Goal: Register for event/course

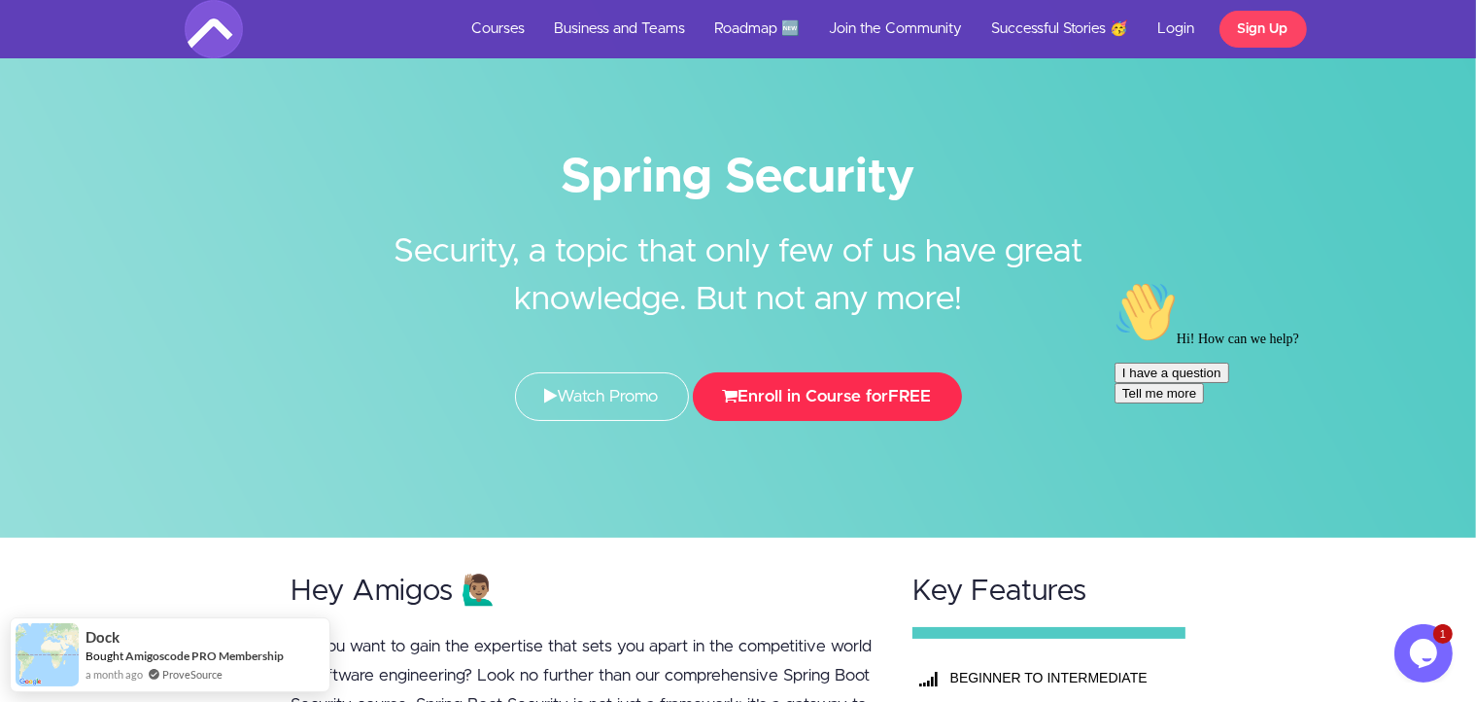
click at [840, 399] on button "Enroll in Course for FREE" at bounding box center [827, 396] width 269 height 49
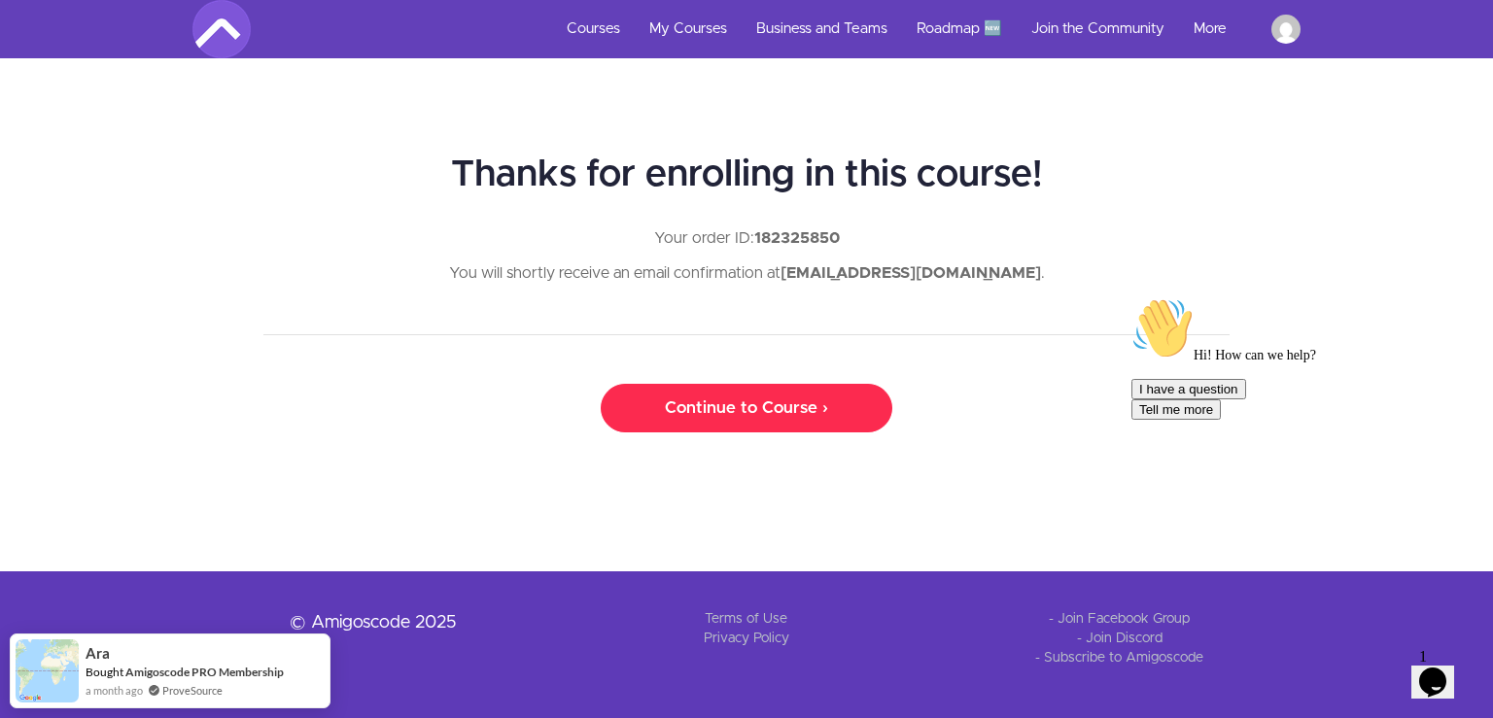
click at [707, 405] on link "Continue to Course ›" at bounding box center [747, 408] width 292 height 49
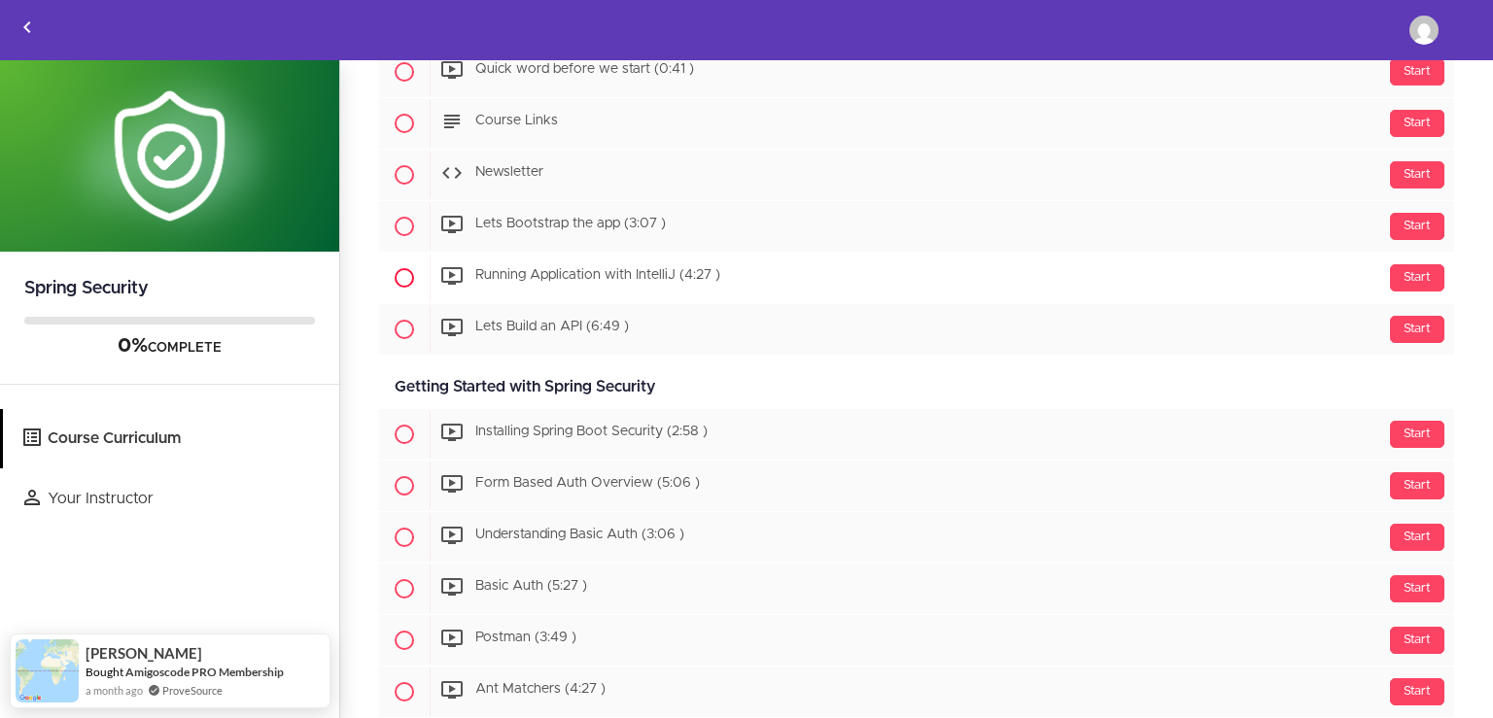
scroll to position [298, 0]
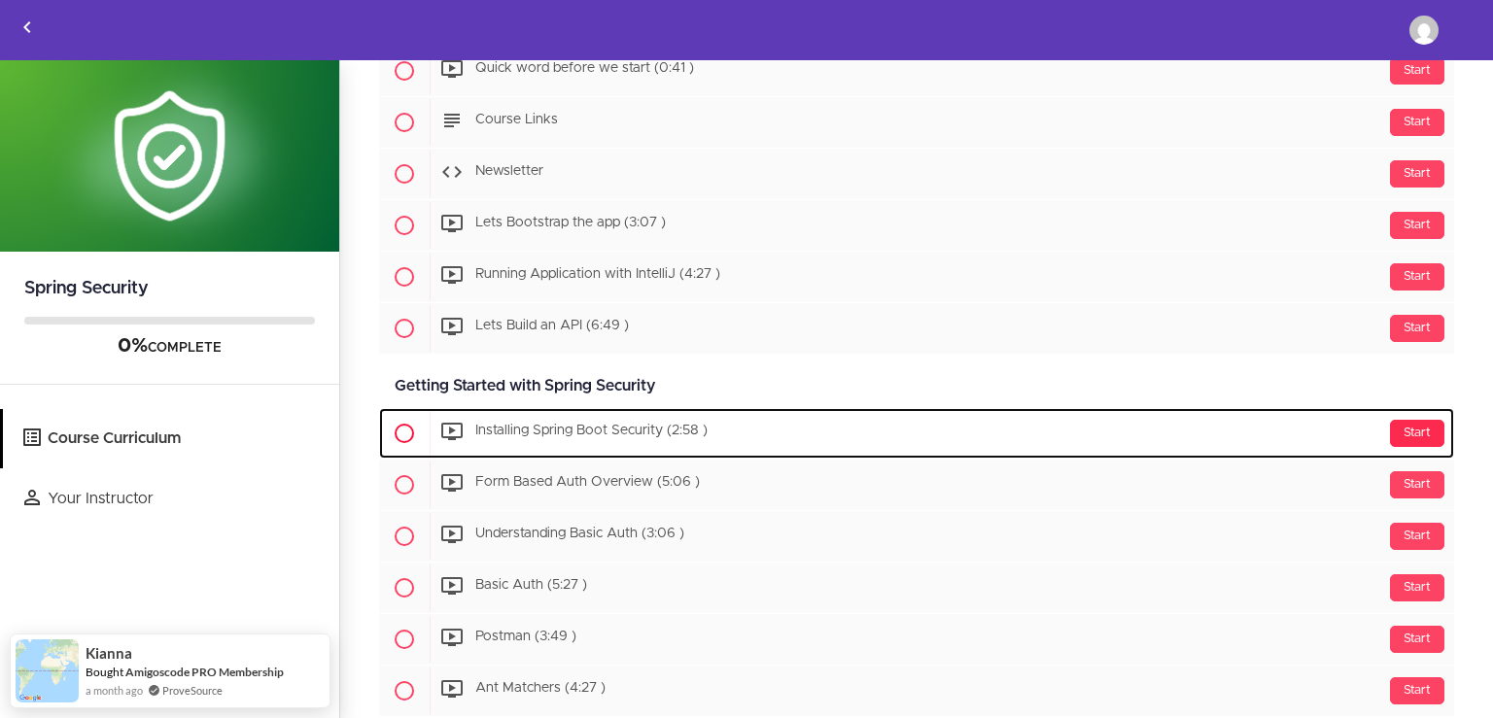
click at [1390, 428] on div "Start" at bounding box center [1417, 433] width 54 height 27
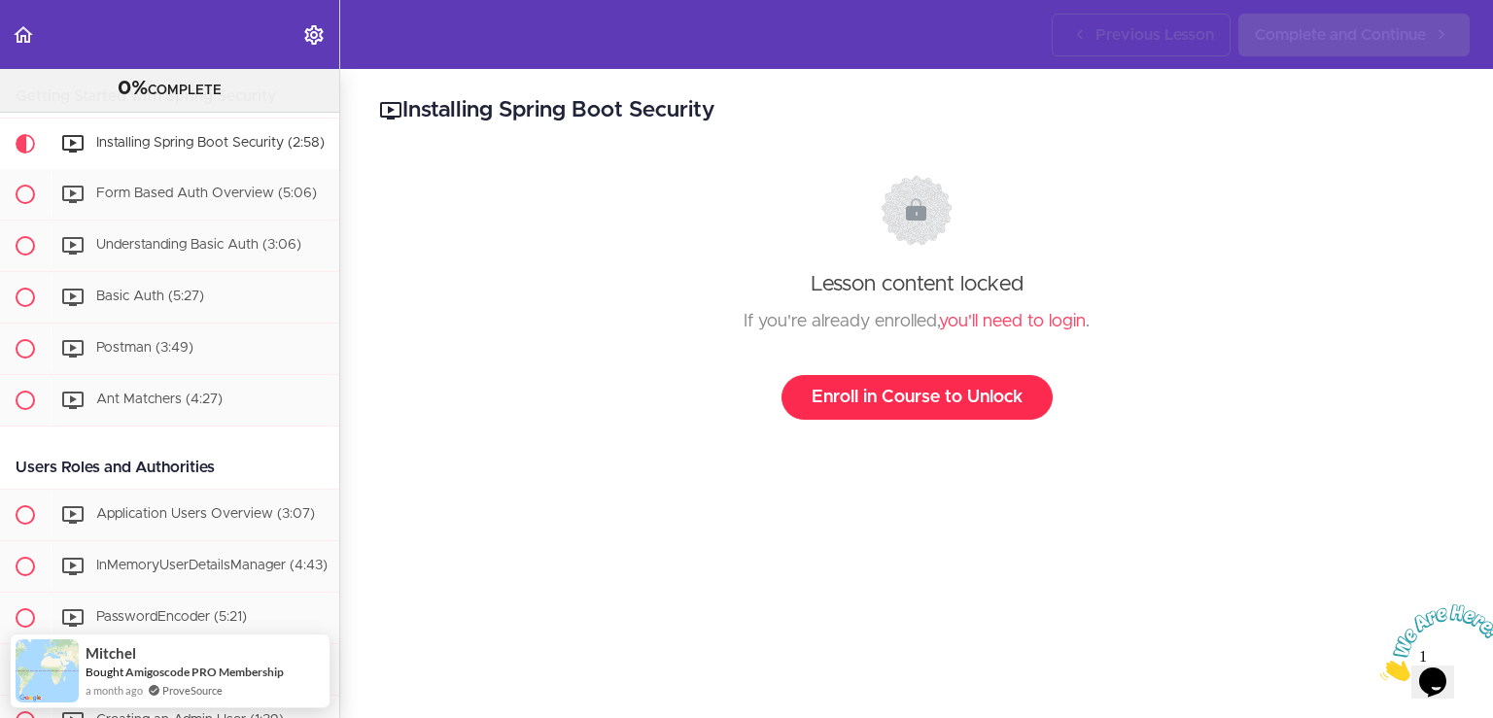
click at [877, 398] on link "Enroll in Course to Unlock" at bounding box center [916, 397] width 271 height 45
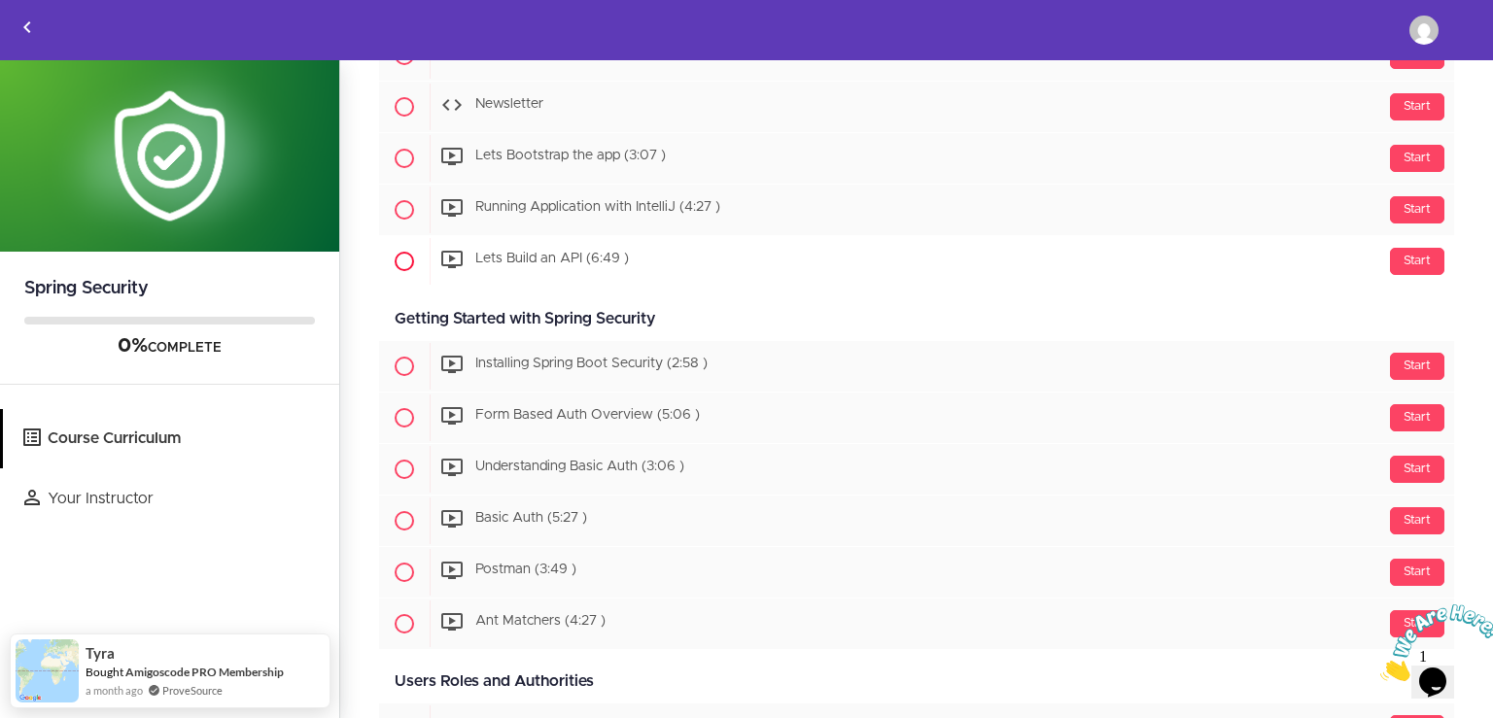
scroll to position [369, 0]
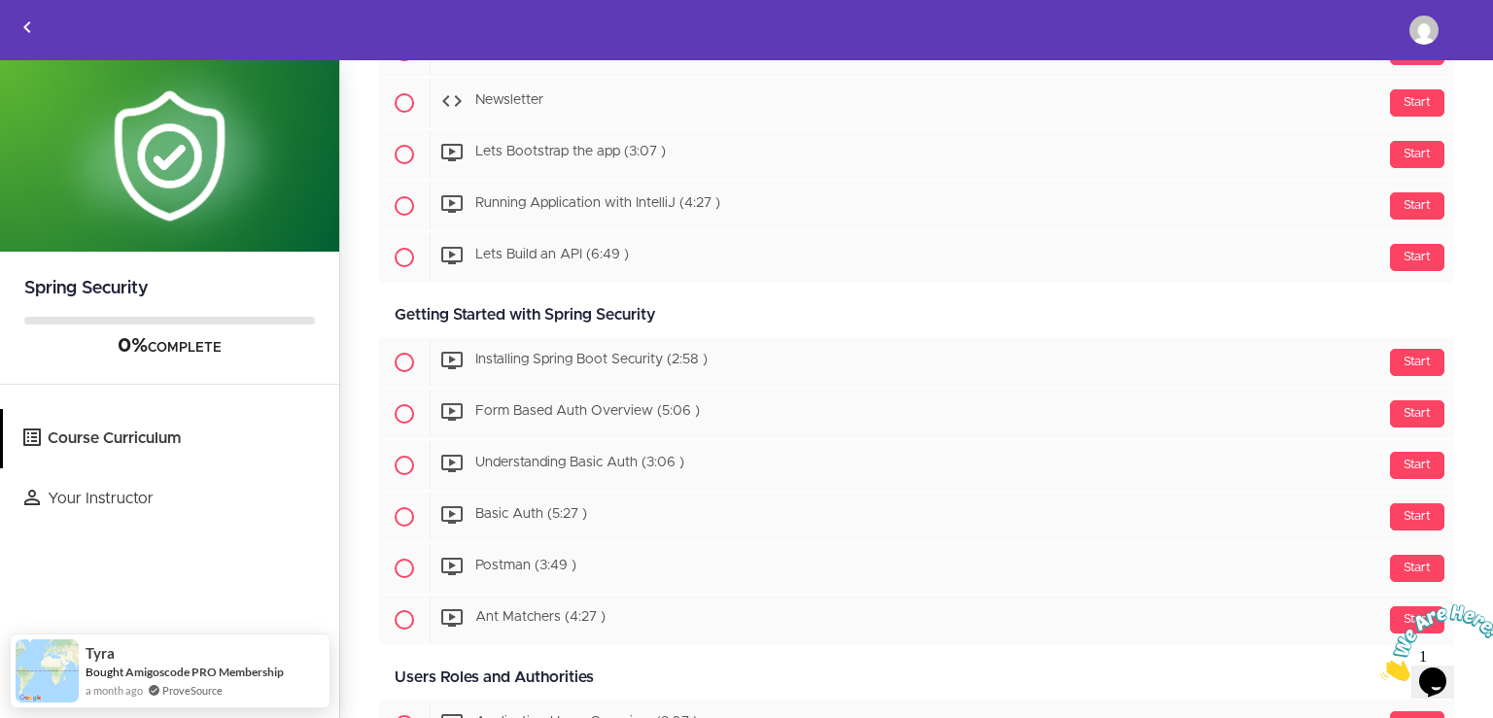
click at [1380, 668] on icon "Close" at bounding box center [1380, 676] width 0 height 17
click at [1435, 668] on icon "$i18n('chat', 'chat_widget')" at bounding box center [1432, 682] width 27 height 29
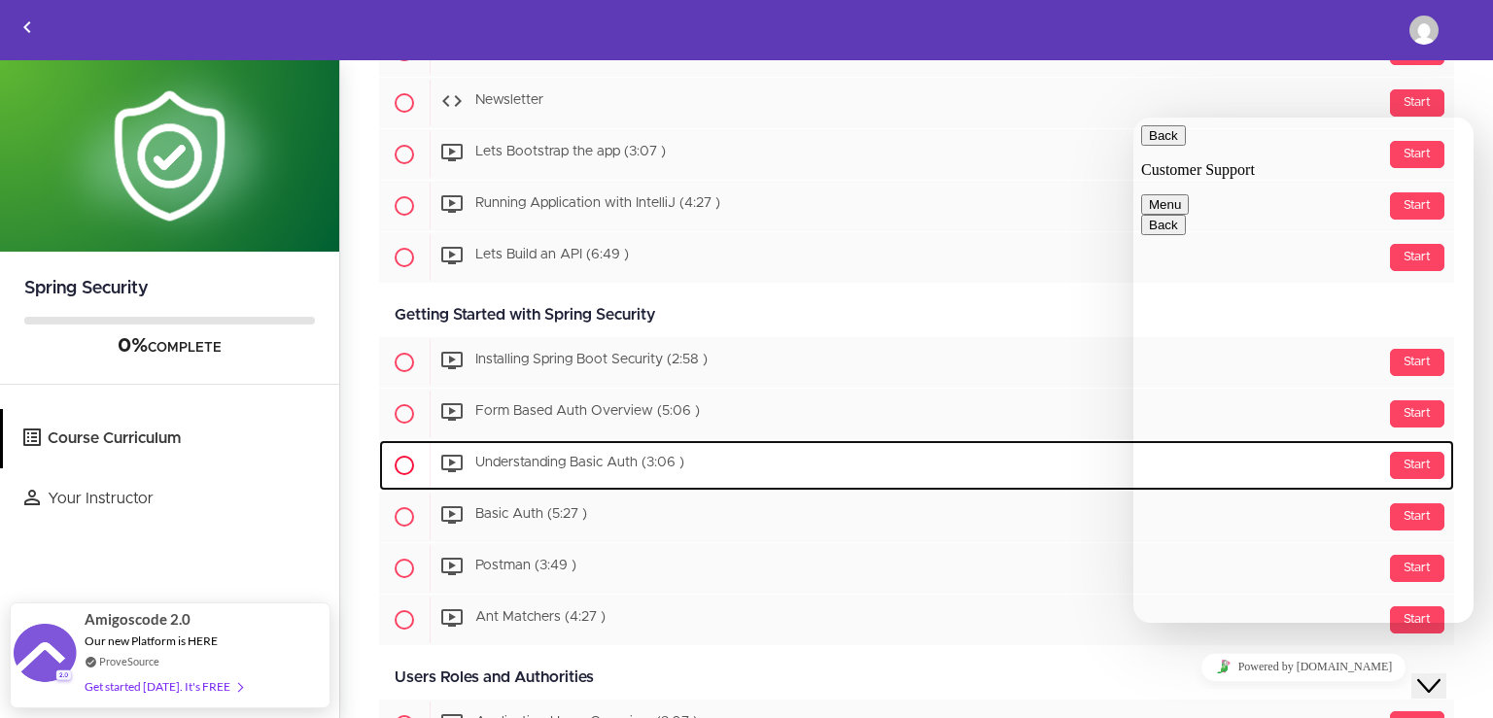
click at [1034, 451] on div "Start Understanding Basic Auth (3:06 )" at bounding box center [942, 465] width 1024 height 47
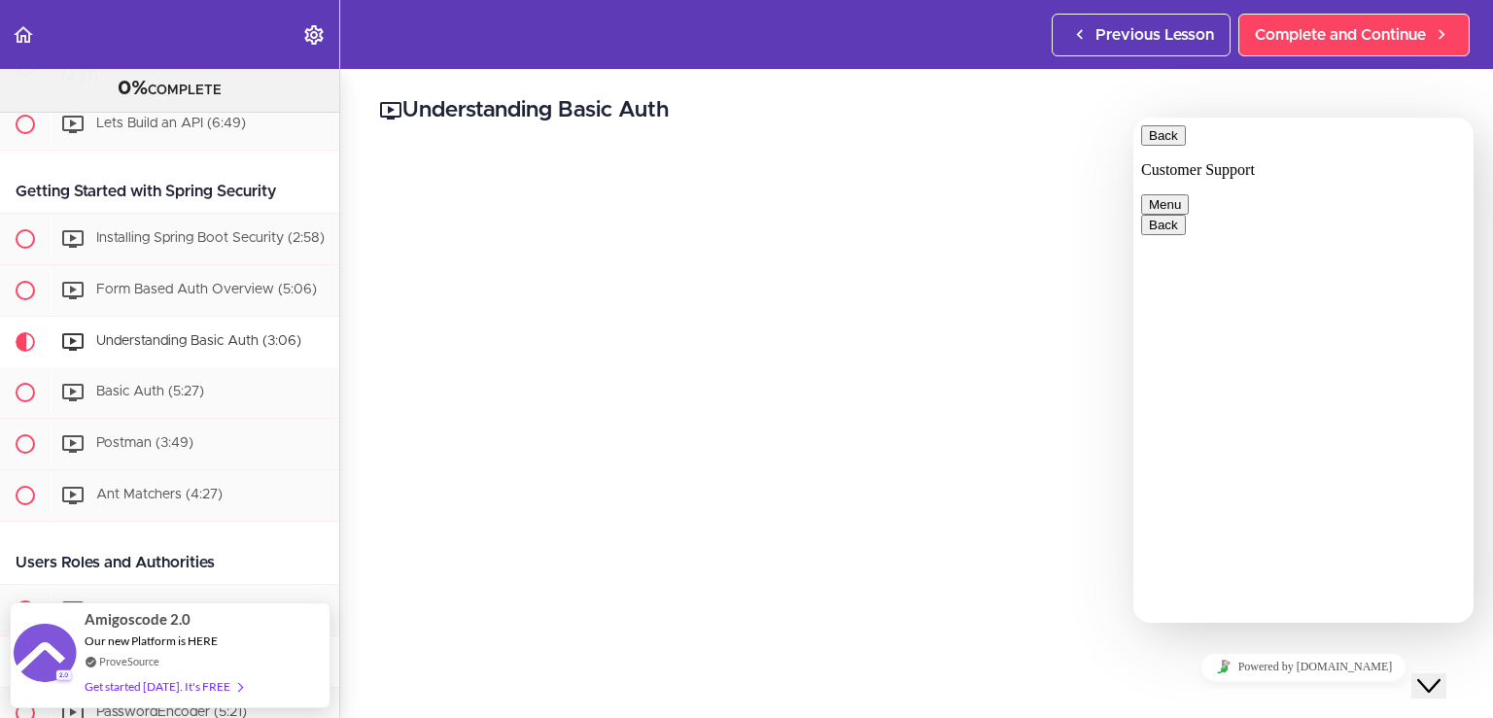
scroll to position [467, 0]
click at [1440, 674] on icon "Close Chat This icon closes the chat window." at bounding box center [1428, 685] width 23 height 23
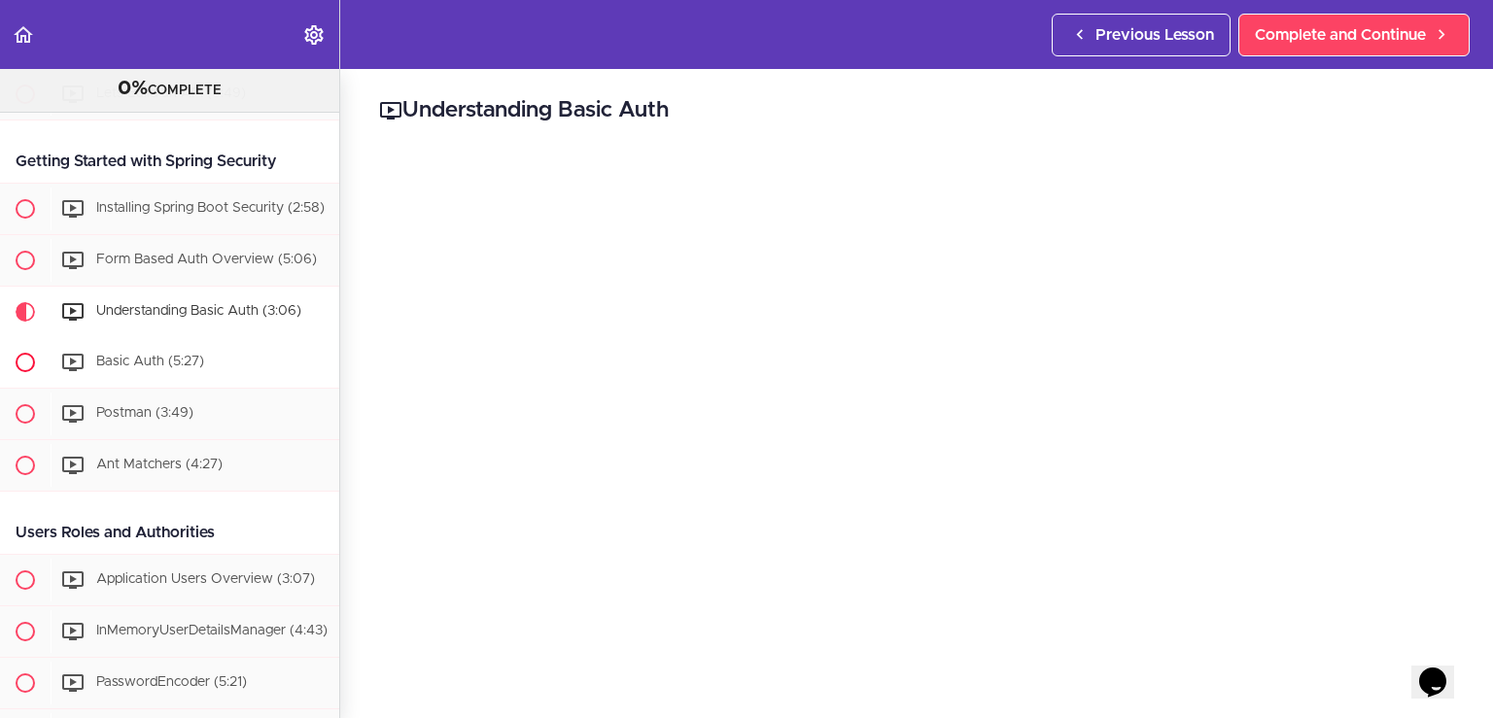
scroll to position [501, 0]
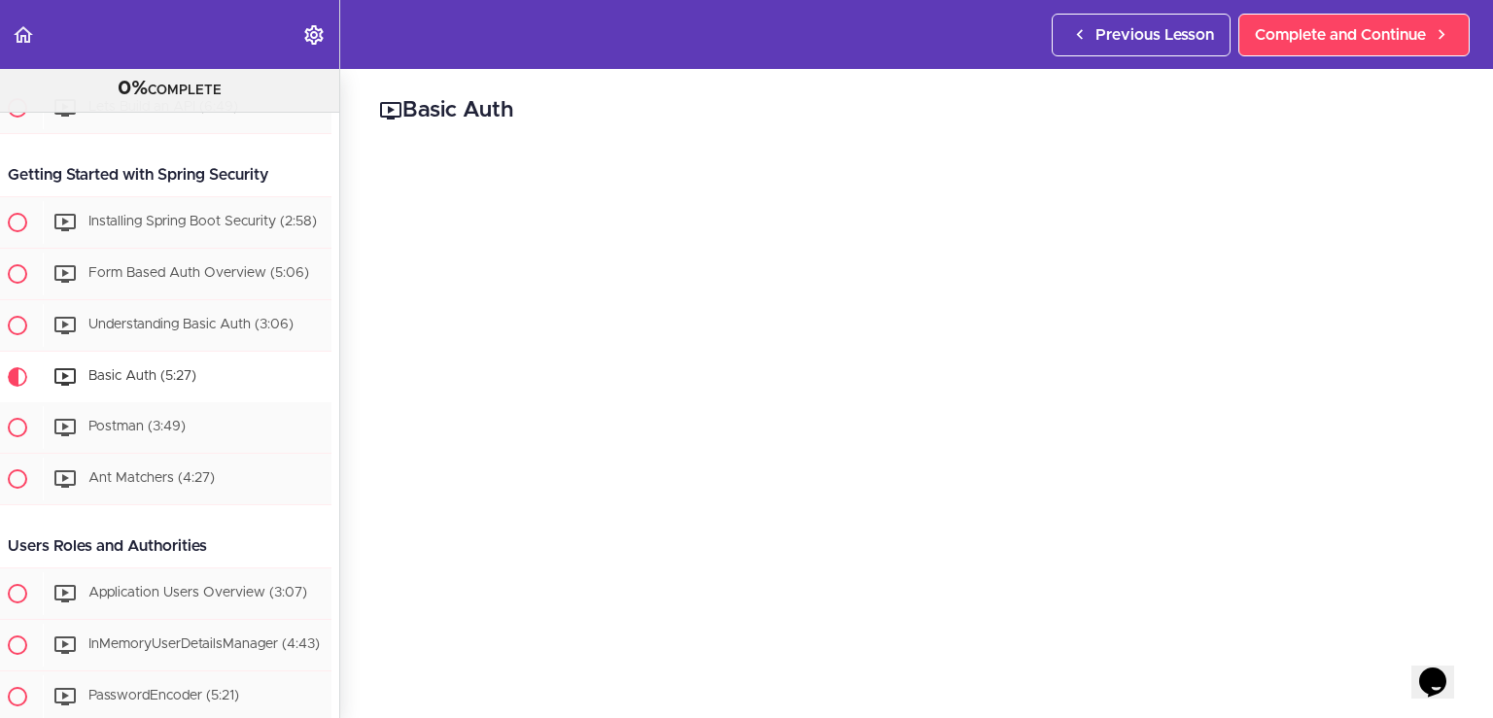
scroll to position [485, 0]
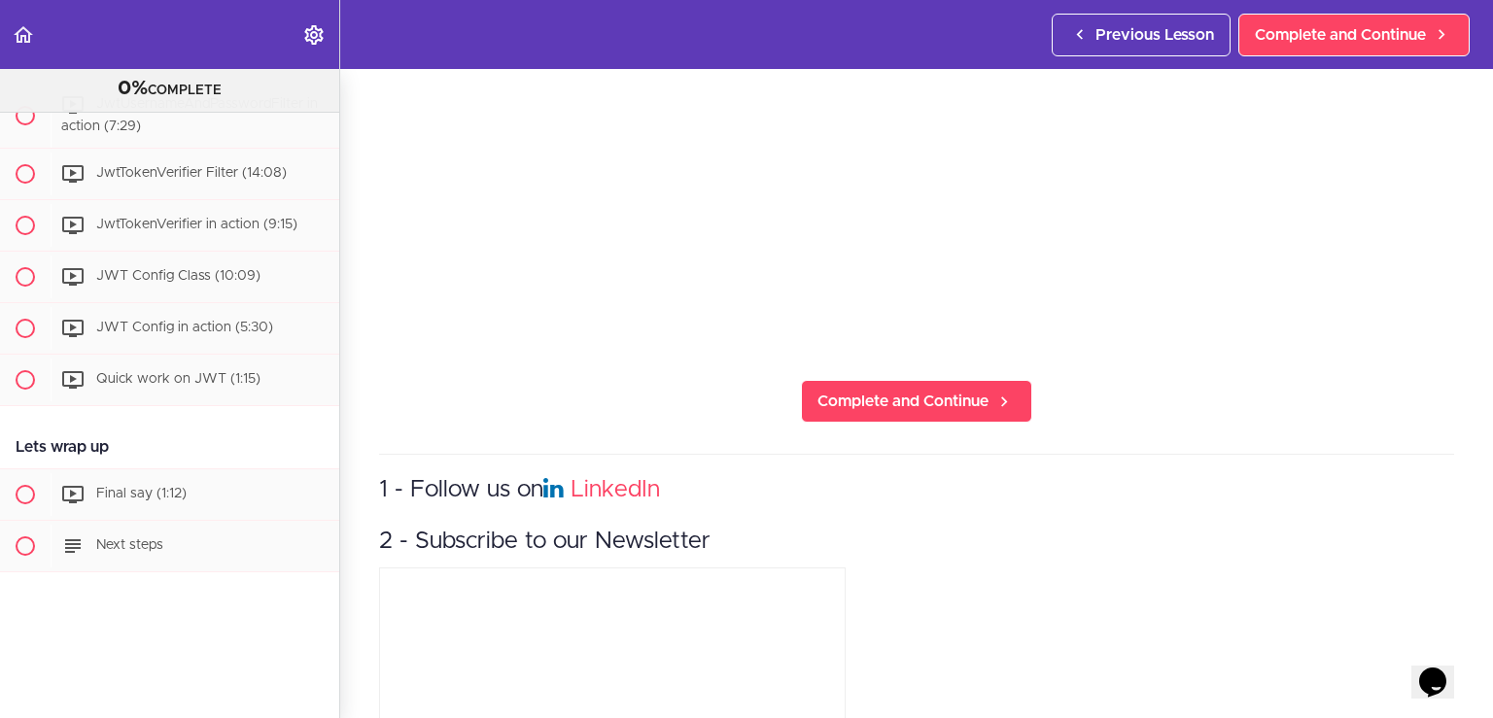
scroll to position [605, 0]
